Goal: Information Seeking & Learning: Learn about a topic

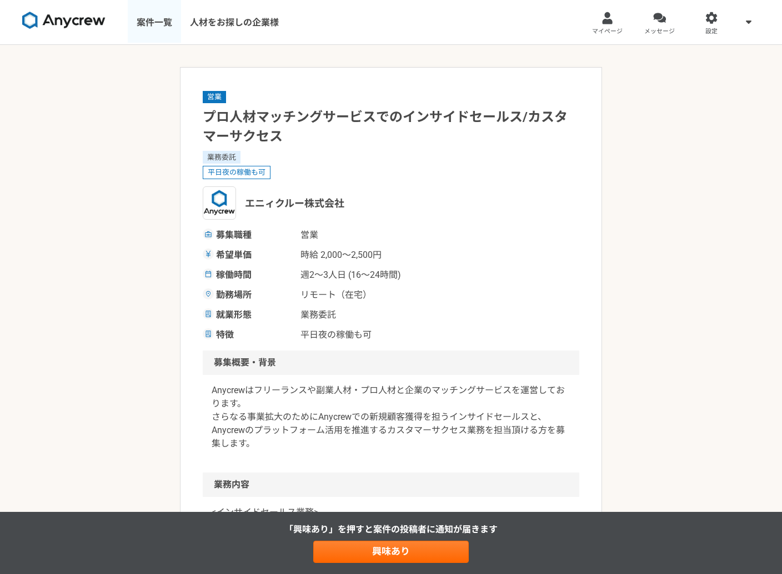
click at [148, 19] on link "案件一覧" at bounding box center [154, 22] width 53 height 44
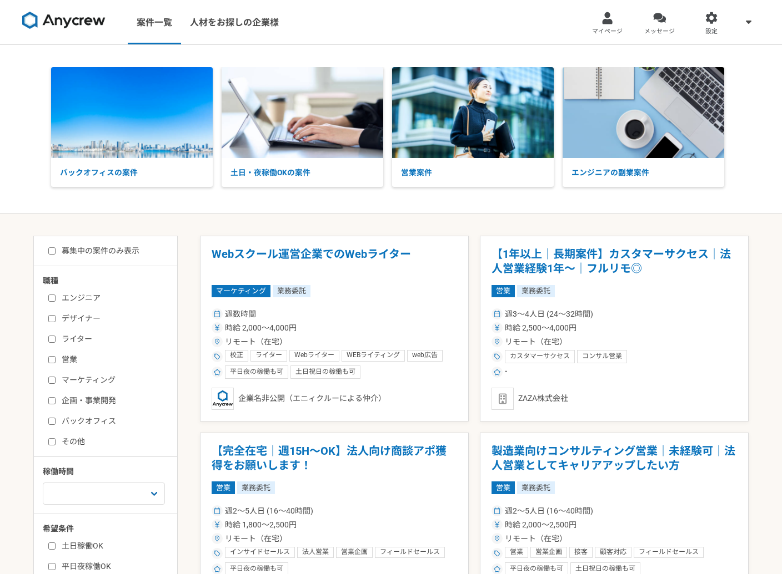
click at [94, 376] on label "マーケティング" at bounding box center [112, 381] width 128 height 12
click at [56, 377] on input "マーケティング" at bounding box center [51, 380] width 7 height 7
checkbox input "true"
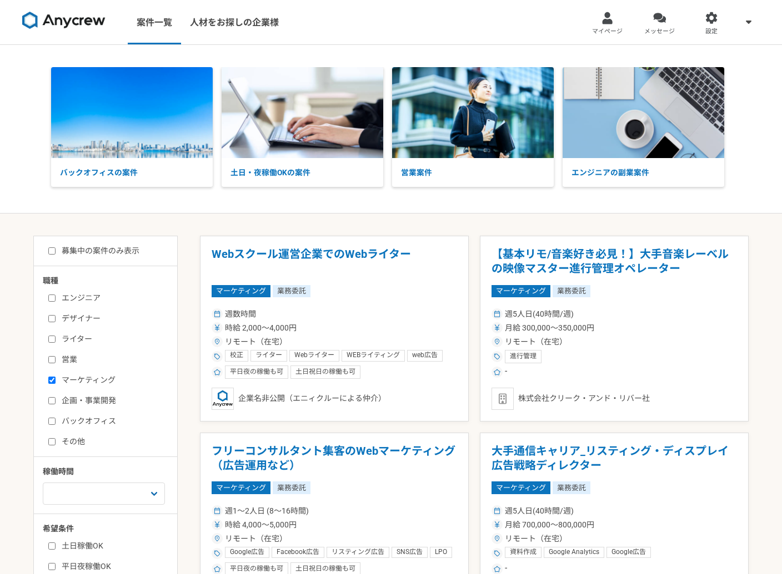
click at [84, 401] on label "企画・事業開発" at bounding box center [112, 401] width 128 height 12
click at [56, 401] on input "企画・事業開発" at bounding box center [51, 400] width 7 height 7
checkbox input "true"
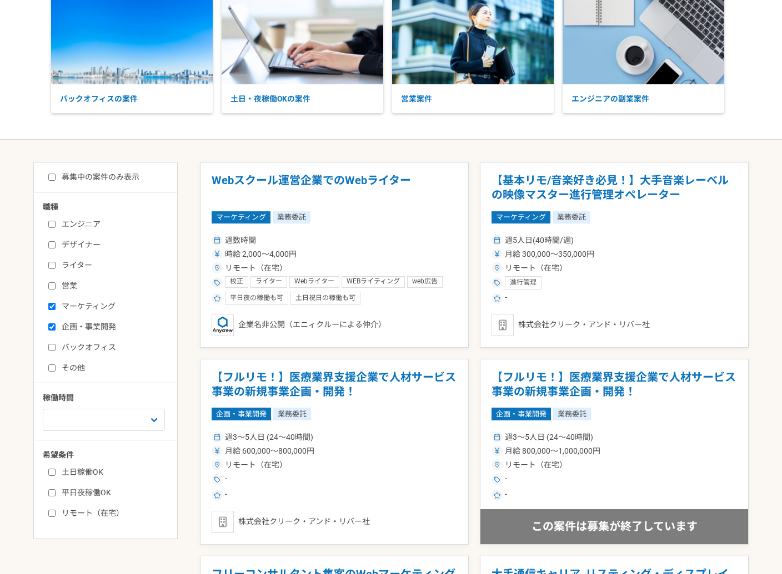
scroll to position [65, 0]
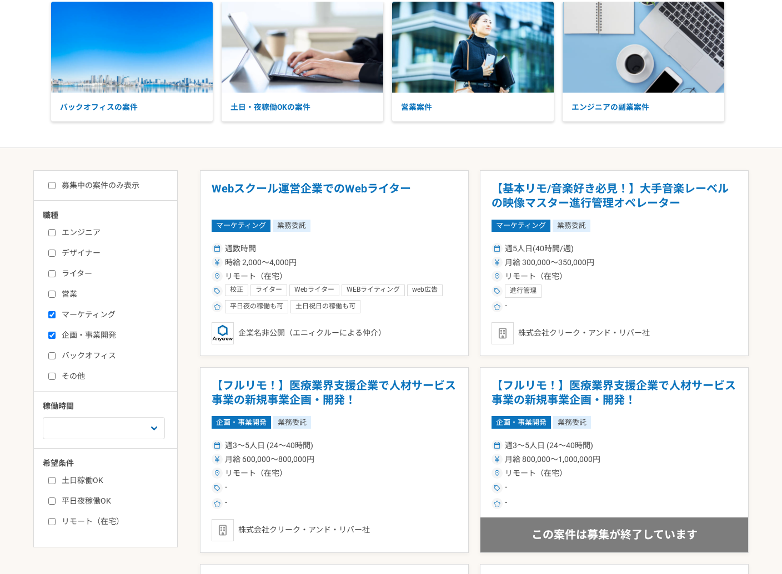
click at [78, 188] on label "募集中の案件のみ表示" at bounding box center [93, 186] width 91 height 12
click at [56, 188] on input "募集中の案件のみ表示" at bounding box center [51, 185] width 7 height 7
checkbox input "true"
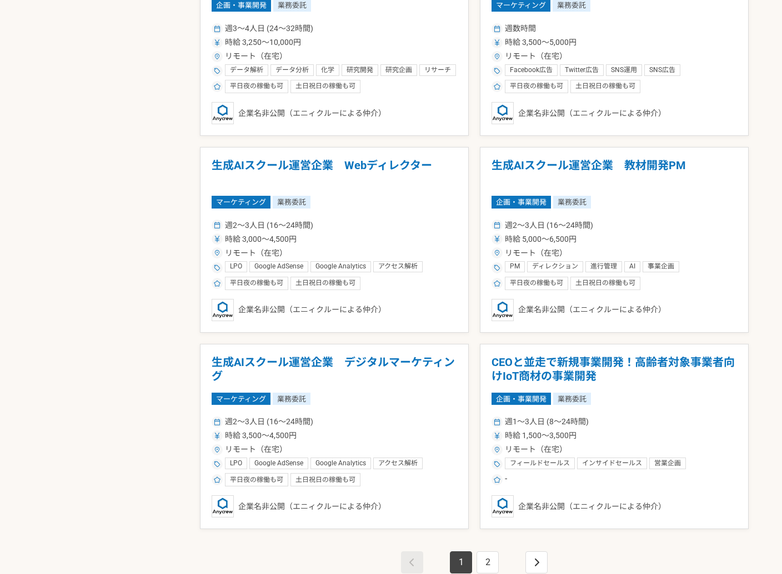
scroll to position [1801, 0]
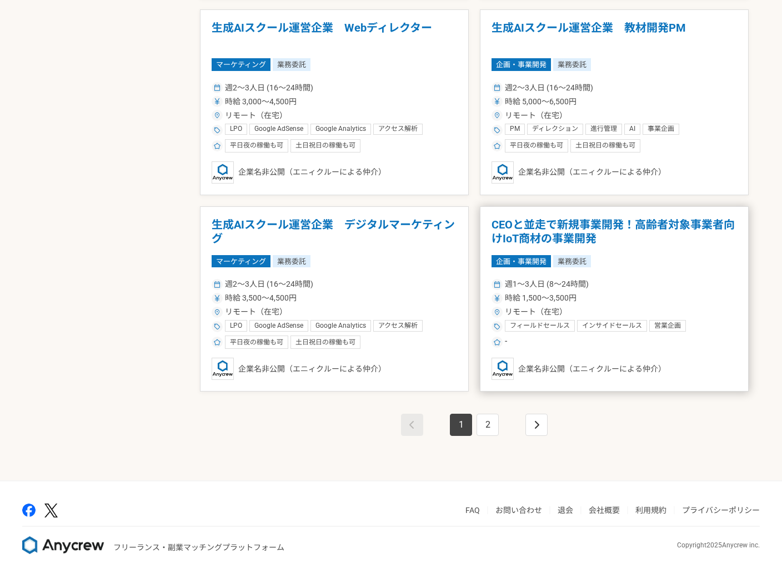
click at [566, 241] on h1 "CEOと並走で新規事業開発！高齢者対象事業者向けIoT商材の事業開発" at bounding box center [613, 232] width 245 height 28
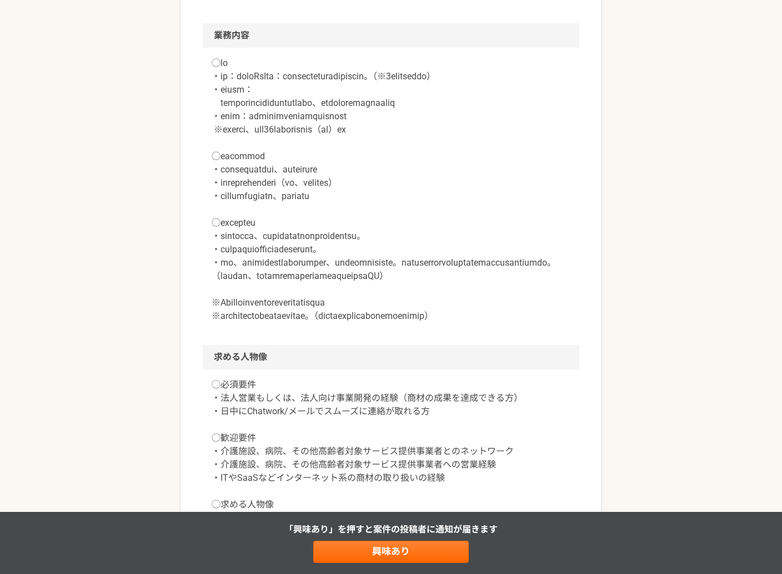
scroll to position [534, 0]
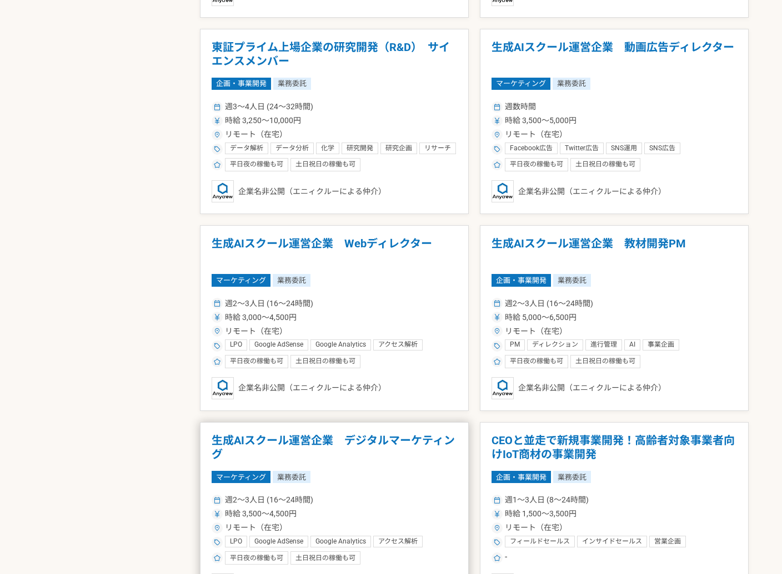
scroll to position [1801, 0]
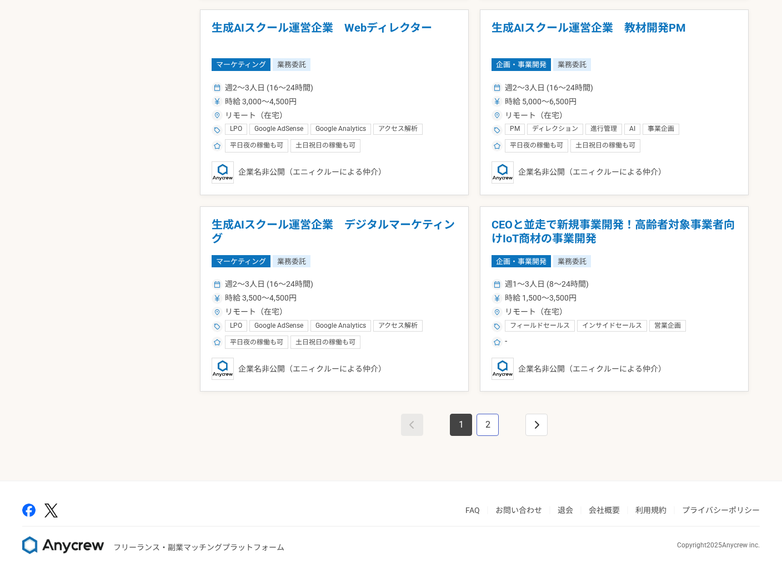
click at [481, 428] on link "2" at bounding box center [487, 425] width 22 height 22
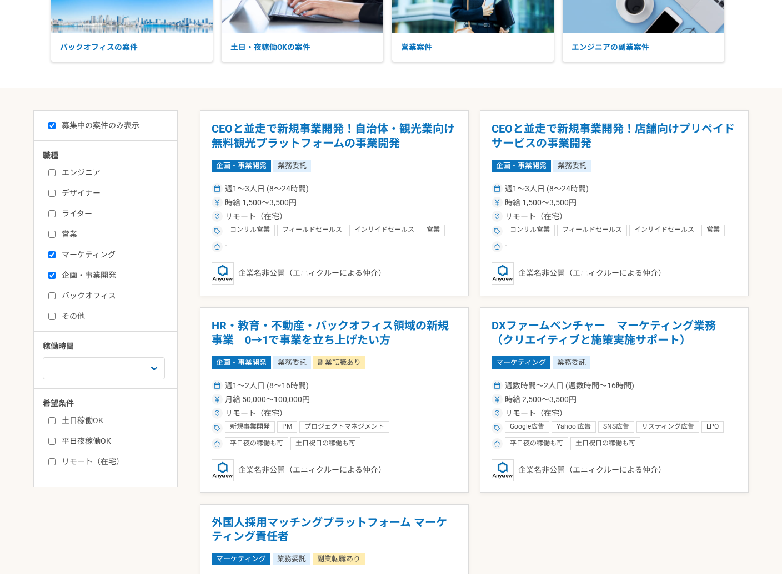
scroll to position [105, 0]
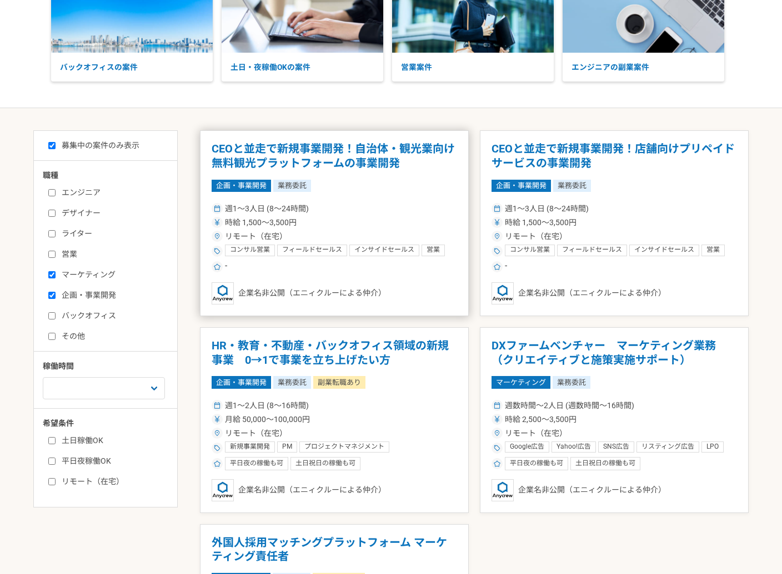
click at [373, 167] on h1 "CEOと並走で新規事業開発！自治体・観光業向け無料観光プラットフォームの事業開発" at bounding box center [333, 156] width 245 height 28
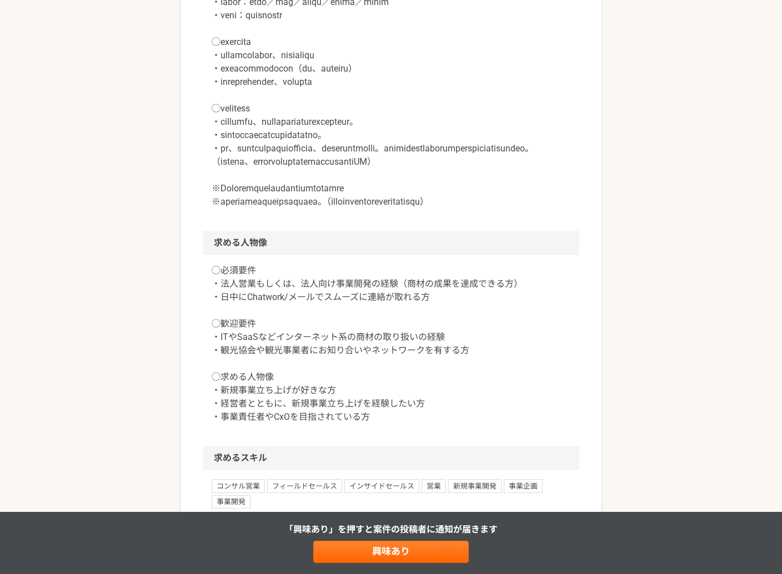
scroll to position [646, 0]
